Goal: Information Seeking & Learning: Learn about a topic

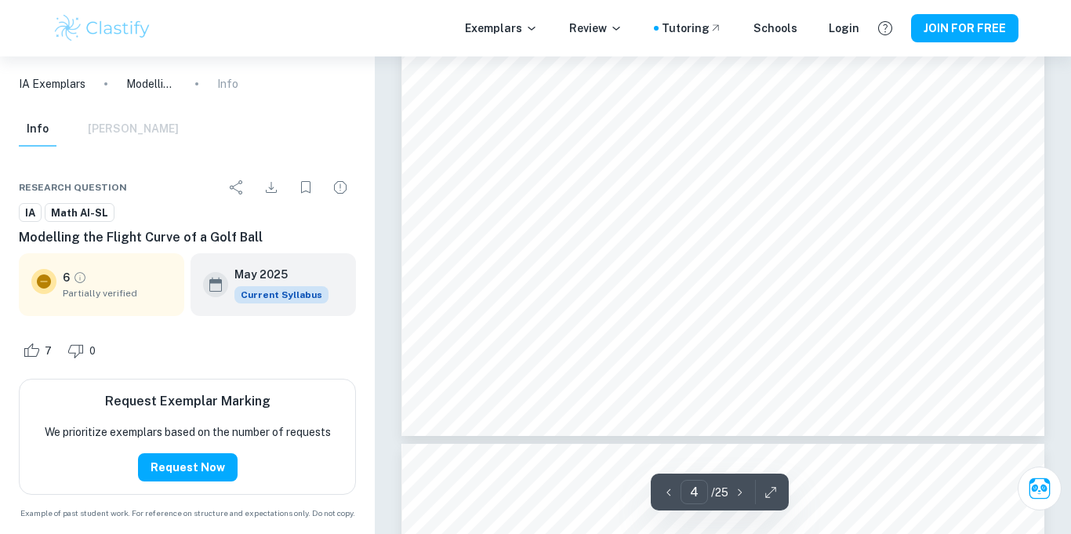
type input "5"
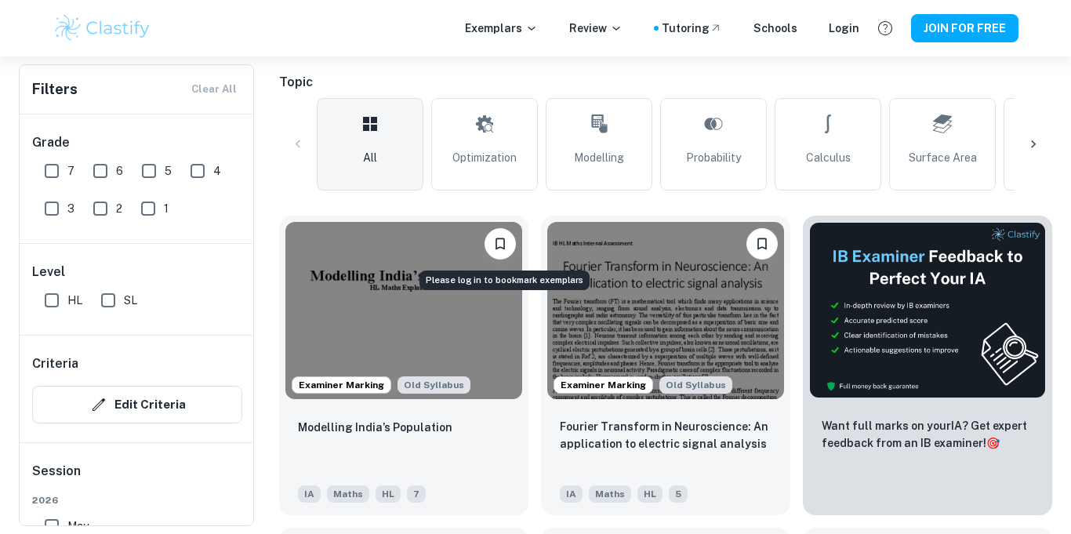
scroll to position [343, 0]
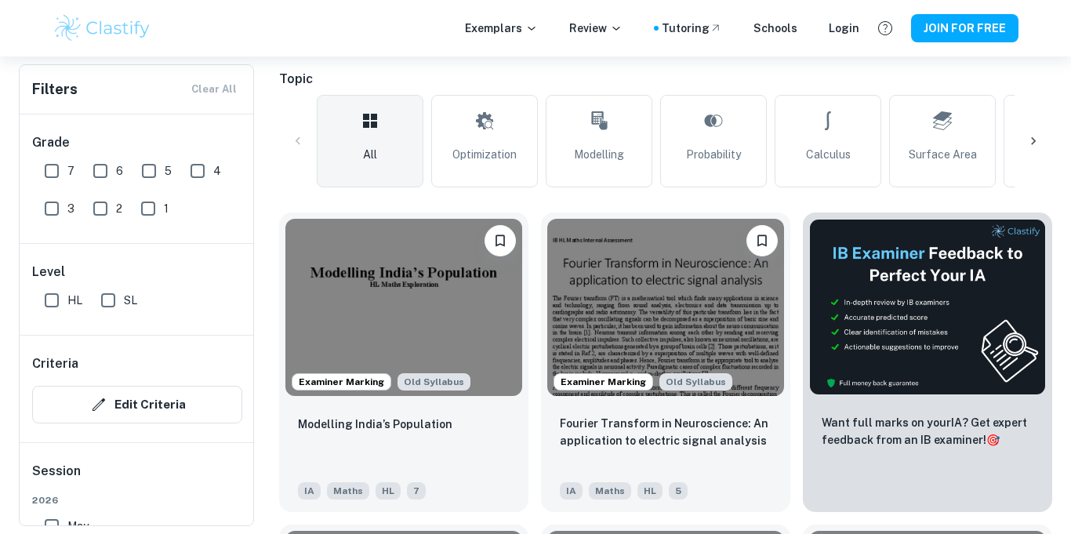
click at [49, 183] on input "7" at bounding box center [51, 170] width 31 height 31
checkbox input "true"
click at [114, 309] on input "SL" at bounding box center [108, 300] width 31 height 31
checkbox input "true"
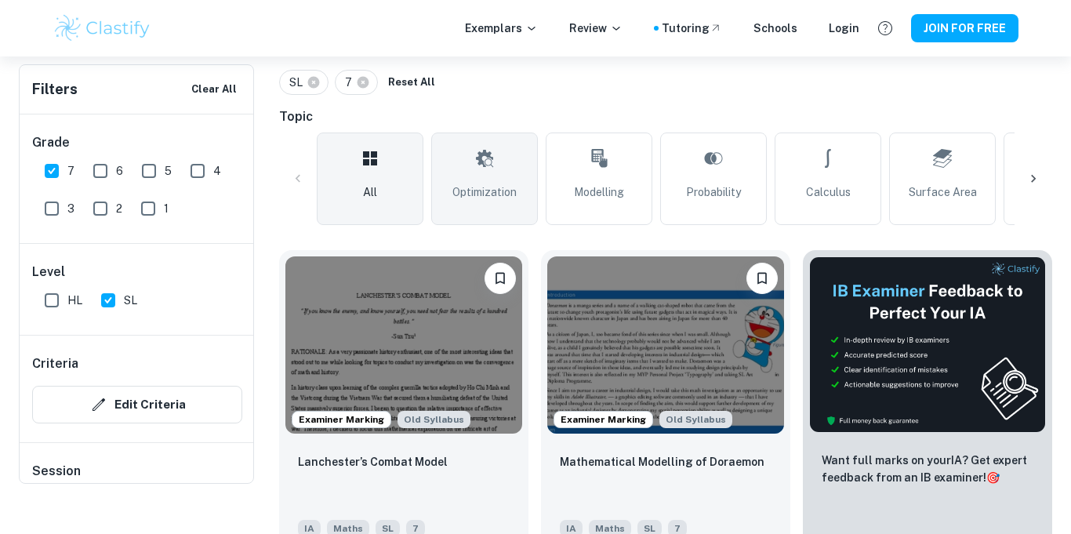
scroll to position [0, 0]
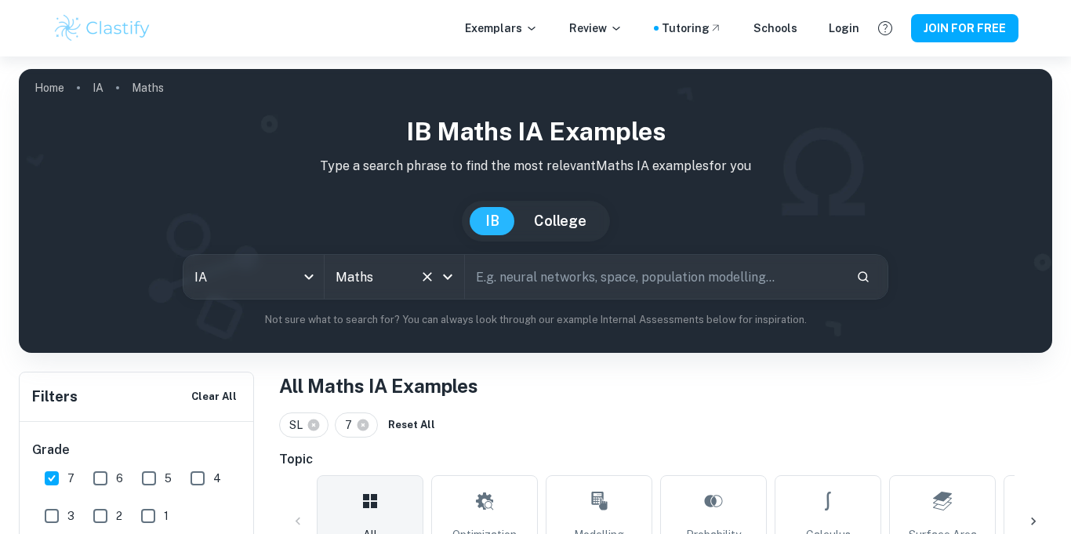
click at [455, 287] on div at bounding box center [436, 277] width 41 height 22
click at [443, 278] on icon "Open" at bounding box center [447, 276] width 19 height 19
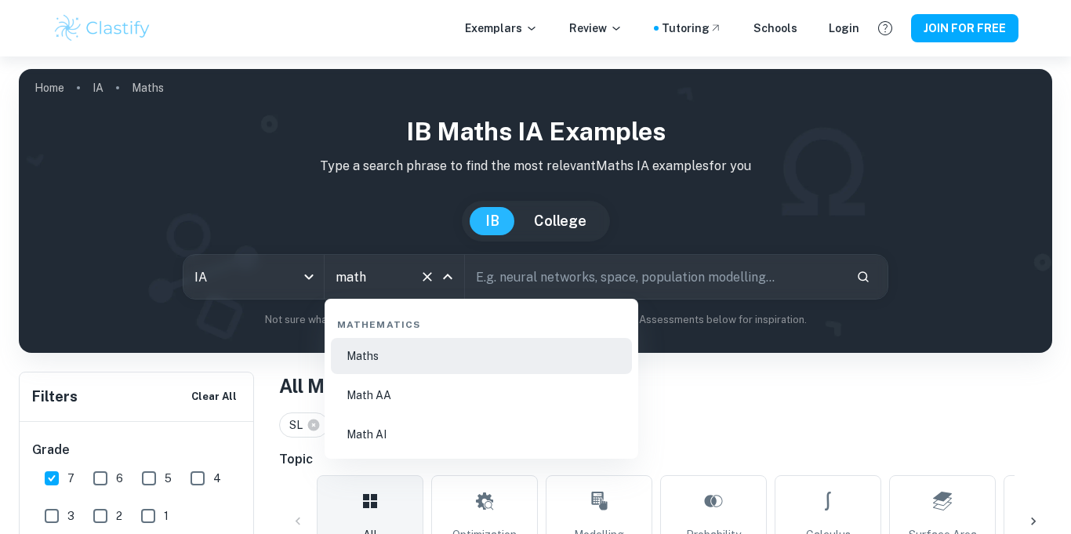
click at [364, 438] on li "Math AI" at bounding box center [481, 434] width 301 height 36
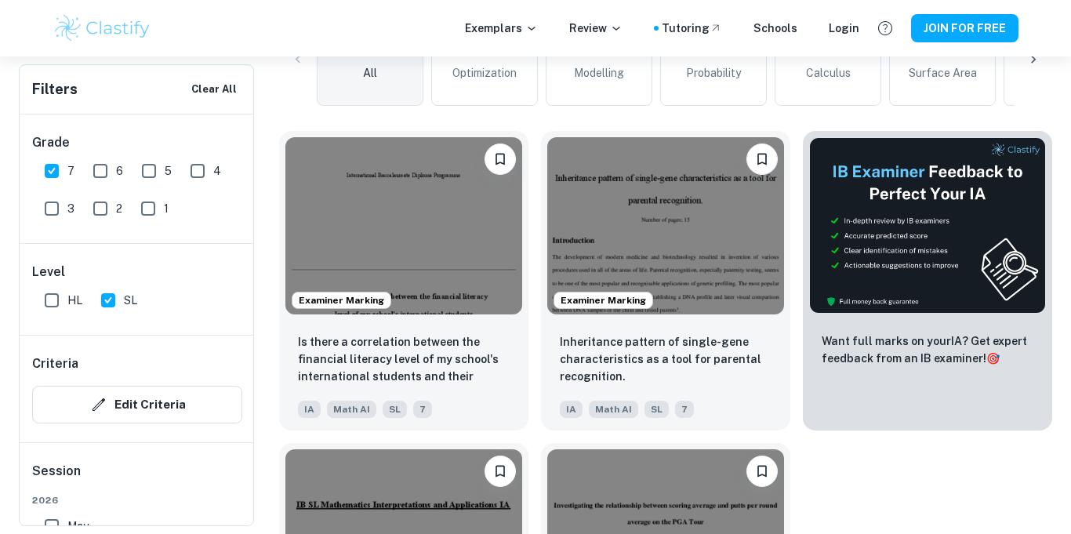
scroll to position [463, 0]
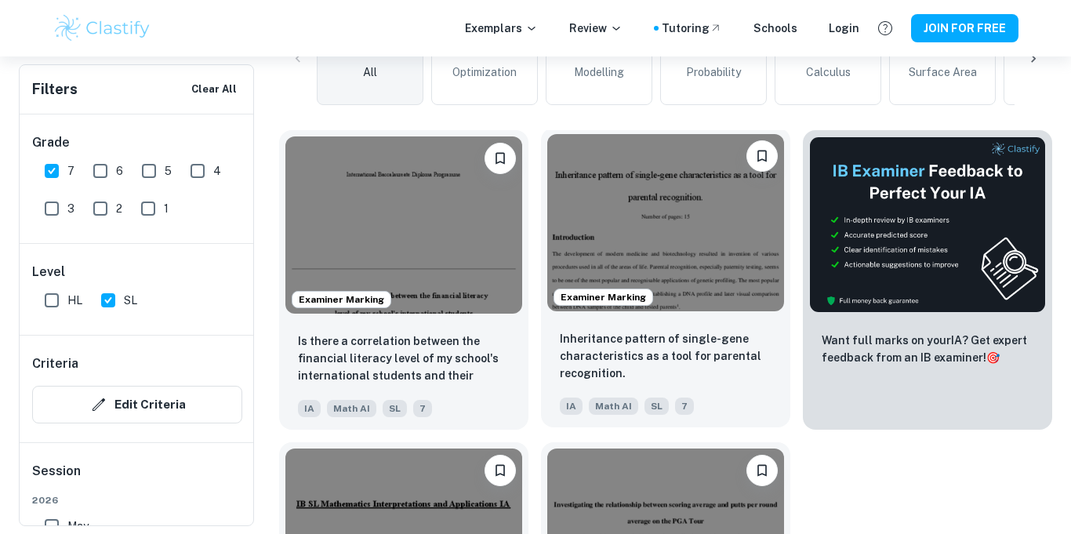
type input "Maths"
